Goal: Register for event/course

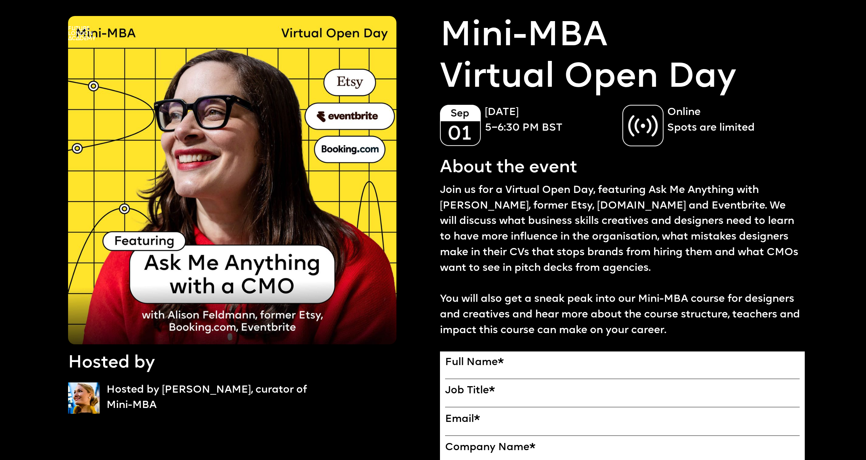
click at [503, 132] on p "[DATE] 5–6:30 PM BST" at bounding box center [550, 120] width 131 height 31
click at [667, 130] on p "Online Spots are limited" at bounding box center [732, 120] width 131 height 31
click at [472, 194] on p "Join us for a Virtual Open Day, featuring Ask Me Anything with Alison Feldmann,…" at bounding box center [622, 261] width 365 height 156
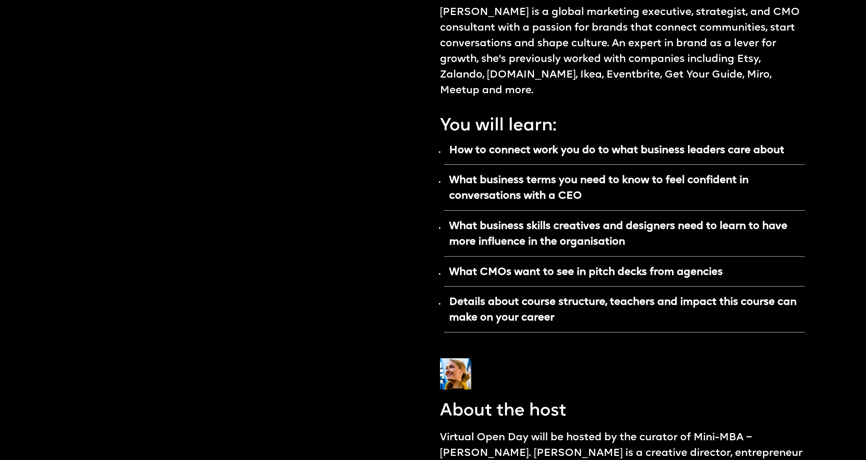
scroll to position [655, 0]
click at [582, 151] on strong "How to connect work you do to what business leaders care about" at bounding box center [616, 150] width 335 height 11
click at [577, 170] on ul "How to connect work you do to what business leaders care about What business te…" at bounding box center [622, 239] width 365 height 198
click at [566, 183] on strong "What business terms you need to know to feel confident in conversations with a …" at bounding box center [598, 187] width 299 height 26
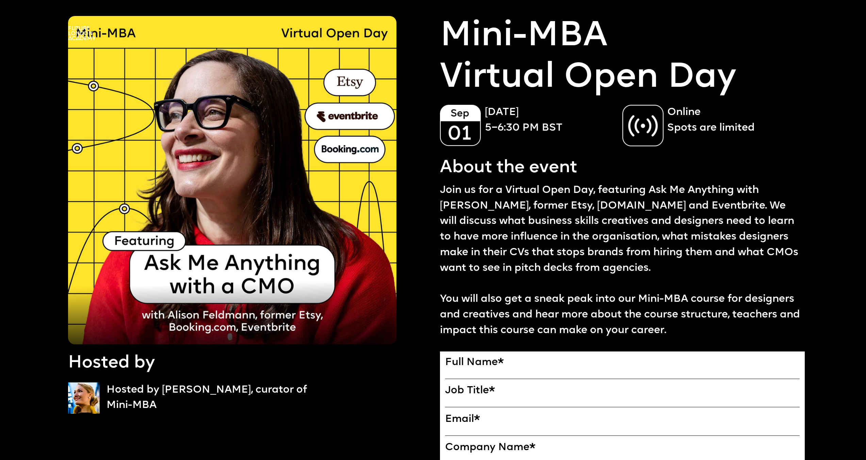
click at [498, 118] on p "[DATE] 5–6:30 PM BST" at bounding box center [550, 120] width 131 height 31
click at [495, 118] on p "[DATE] 5–6:30 PM BST" at bounding box center [550, 120] width 131 height 31
